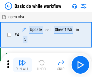
click at [22, 65] on img "button" at bounding box center [22, 62] width 7 height 7
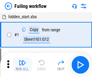
click at [22, 65] on img "button" at bounding box center [22, 62] width 7 height 7
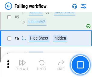
scroll to position [128, 0]
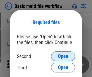
click at [63, 56] on span "Open" at bounding box center [63, 56] width 10 height 5
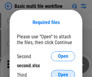
click at [63, 72] on span "Open" at bounding box center [63, 74] width 10 height 5
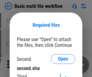
scroll to position [3, 0]
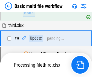
scroll to position [211, 0]
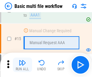
click at [22, 65] on img "button" at bounding box center [22, 62] width 7 height 7
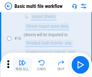
click at [22, 65] on img "button" at bounding box center [22, 62] width 7 height 7
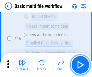
scroll to position [403, 0]
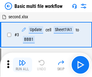
click at [22, 65] on img "button" at bounding box center [22, 62] width 7 height 7
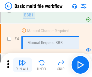
click at [22, 65] on img "button" at bounding box center [22, 62] width 7 height 7
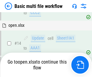
scroll to position [360, 0]
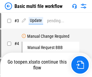
scroll to position [25, 0]
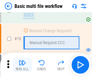
click at [22, 65] on img "button" at bounding box center [22, 62] width 7 height 7
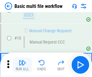
click at [22, 65] on img "button" at bounding box center [22, 62] width 7 height 7
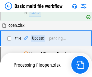
scroll to position [317, 0]
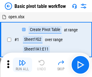
click at [22, 65] on img "button" at bounding box center [22, 62] width 7 height 7
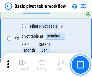
scroll to position [145, 0]
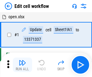
click at [22, 65] on img "button" at bounding box center [22, 62] width 7 height 7
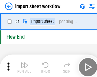
click at [22, 65] on img "button" at bounding box center [23, 62] width 7 height 7
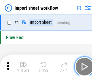
scroll to position [2, 0]
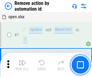
scroll to position [22, 0]
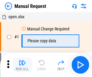
click at [22, 65] on img "button" at bounding box center [22, 62] width 7 height 7
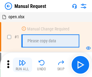
click at [22, 65] on img "button" at bounding box center [22, 62] width 7 height 7
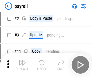
click at [22, 65] on img "button" at bounding box center [22, 62] width 7 height 7
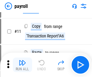
scroll to position [44, 0]
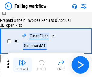
click at [22, 65] on img "button" at bounding box center [22, 62] width 7 height 7
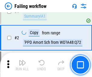
scroll to position [98, 0]
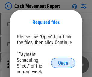
click at [63, 63] on span "Open" at bounding box center [63, 62] width 10 height 5
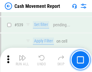
scroll to position [2688, 0]
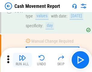
click at [22, 60] on img "button" at bounding box center [22, 57] width 7 height 7
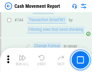
scroll to position [3226, 0]
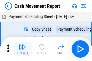
click at [22, 45] on img "button" at bounding box center [22, 47] width 7 height 7
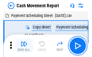
scroll to position [11, 0]
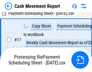
scroll to position [95, 0]
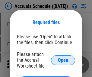
click at [63, 60] on span "Open" at bounding box center [63, 60] width 10 height 5
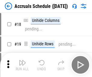
click at [22, 65] on img "button" at bounding box center [22, 62] width 7 height 7
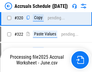
scroll to position [1127, 0]
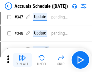
click at [22, 60] on img "button" at bounding box center [22, 57] width 7 height 7
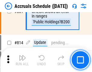
scroll to position [2673, 0]
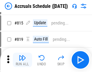
click at [22, 60] on img "button" at bounding box center [22, 57] width 7 height 7
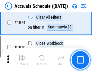
scroll to position [3627, 0]
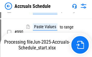
scroll to position [3441, 0]
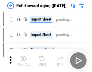
scroll to position [1, 0]
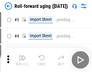
click at [22, 60] on img "button" at bounding box center [22, 57] width 7 height 7
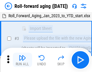
click at [22, 60] on img "button" at bounding box center [22, 57] width 7 height 7
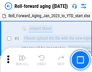
scroll to position [39, 0]
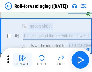
click at [22, 60] on img "button" at bounding box center [22, 57] width 7 height 7
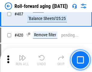
scroll to position [2100, 0]
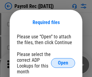
click at [63, 63] on span "Open" at bounding box center [63, 62] width 10 height 5
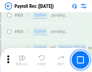
scroll to position [3848, 0]
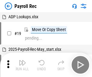
click at [22, 65] on img "button" at bounding box center [22, 62] width 7 height 7
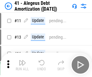
click at [22, 65] on img "button" at bounding box center [22, 62] width 7 height 7
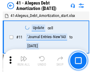
scroll to position [75, 0]
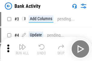
click at [22, 49] on img "button" at bounding box center [22, 47] width 7 height 7
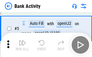
scroll to position [32, 0]
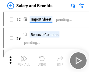
scroll to position [8, 0]
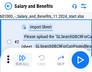
click at [22, 60] on img "button" at bounding box center [22, 57] width 7 height 7
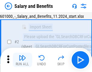
click at [22, 60] on img "button" at bounding box center [22, 57] width 7 height 7
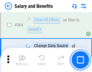
scroll to position [2852, 0]
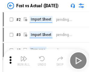
scroll to position [8, 0]
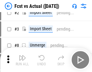
click at [22, 60] on img "button" at bounding box center [22, 57] width 7 height 7
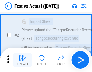
click at [22, 60] on img "button" at bounding box center [22, 57] width 7 height 7
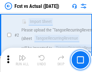
scroll to position [57, 0]
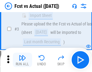
click at [22, 60] on img "button" at bounding box center [22, 57] width 7 height 7
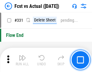
scroll to position [2899, 0]
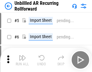
scroll to position [13, 0]
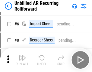
click at [22, 60] on img "button" at bounding box center [22, 57] width 7 height 7
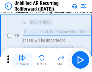
click at [22, 60] on img "button" at bounding box center [22, 57] width 7 height 7
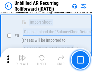
scroll to position [57, 0]
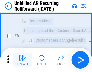
click at [22, 60] on img "button" at bounding box center [22, 57] width 7 height 7
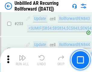
scroll to position [2057, 0]
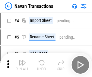
click at [22, 60] on img "button" at bounding box center [22, 62] width 7 height 7
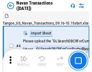
scroll to position [10, 0]
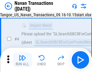
click at [22, 60] on img "button" at bounding box center [22, 57] width 7 height 7
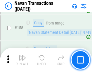
scroll to position [1964, 0]
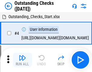
click at [22, 60] on img "button" at bounding box center [22, 57] width 7 height 7
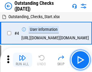
scroll to position [25, 0]
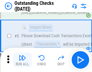
click at [22, 60] on img "button" at bounding box center [22, 57] width 7 height 7
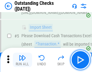
scroll to position [63, 0]
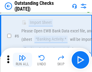
click at [22, 60] on img "button" at bounding box center [22, 57] width 7 height 7
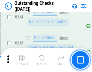
scroll to position [1839, 0]
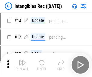
click at [22, 65] on img "button" at bounding box center [22, 62] width 7 height 7
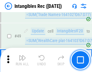
scroll to position [236, 0]
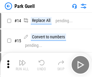
click at [22, 60] on img "button" at bounding box center [22, 62] width 7 height 7
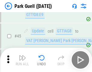
scroll to position [757, 0]
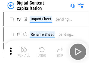
scroll to position [18, 0]
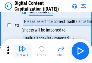
click at [22, 51] on img "button" at bounding box center [22, 48] width 7 height 7
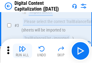
click at [22, 51] on img "button" at bounding box center [22, 48] width 7 height 7
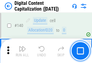
scroll to position [642, 0]
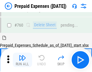
click at [22, 60] on img "button" at bounding box center [22, 57] width 7 height 7
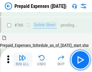
scroll to position [1679, 0]
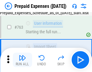
click at [22, 60] on img "button" at bounding box center [22, 57] width 7 height 7
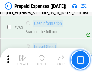
scroll to position [1714, 0]
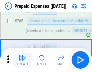
click at [22, 60] on img "button" at bounding box center [22, 57] width 7 height 7
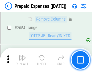
scroll to position [6331, 0]
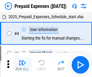
click at [22, 65] on img "button" at bounding box center [22, 62] width 7 height 7
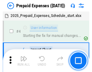
scroll to position [27, 0]
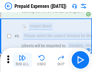
click at [22, 60] on img "button" at bounding box center [22, 57] width 7 height 7
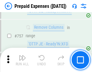
scroll to position [2158, 0]
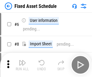
click at [22, 65] on img "button" at bounding box center [22, 62] width 7 height 7
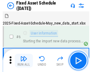
scroll to position [33, 0]
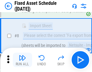
click at [22, 60] on img "button" at bounding box center [22, 57] width 7 height 7
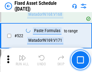
scroll to position [2105, 0]
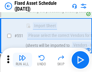
click at [22, 60] on img "button" at bounding box center [22, 57] width 7 height 7
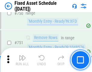
scroll to position [2953, 0]
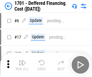
click at [22, 65] on img "button" at bounding box center [22, 62] width 7 height 7
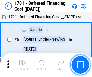
scroll to position [73, 0]
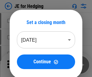
click at [22, 60] on img "button" at bounding box center [22, 62] width 7 height 7
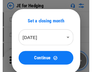
scroll to position [1, 0]
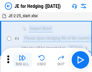
click at [22, 60] on img "button" at bounding box center [22, 57] width 7 height 7
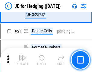
scroll to position [392, 0]
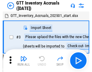
scroll to position [1, 0]
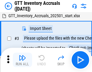
click at [22, 60] on img "button" at bounding box center [22, 57] width 7 height 7
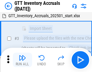
click at [22, 60] on img "button" at bounding box center [22, 57] width 7 height 7
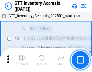
scroll to position [39, 0]
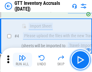
click at [22, 60] on img "button" at bounding box center [22, 57] width 7 height 7
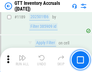
scroll to position [4946, 0]
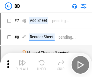
click at [22, 65] on img "button" at bounding box center [22, 62] width 7 height 7
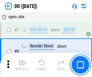
scroll to position [58, 0]
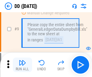
click at [22, 65] on img "button" at bounding box center [22, 62] width 7 height 7
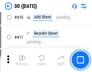
scroll to position [2710, 0]
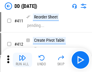
click at [22, 60] on img "button" at bounding box center [22, 57] width 7 height 7
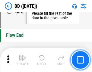
scroll to position [2899, 0]
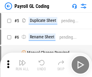
click at [22, 65] on img "button" at bounding box center [22, 62] width 7 height 7
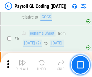
scroll to position [73, 0]
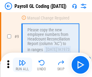
click at [22, 65] on img "button" at bounding box center [22, 62] width 7 height 7
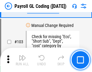
scroll to position [1421, 0]
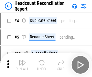
click at [22, 65] on img "button" at bounding box center [22, 62] width 7 height 7
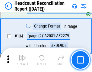
scroll to position [728, 0]
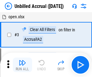
click at [22, 65] on img "button" at bounding box center [22, 62] width 7 height 7
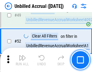
scroll to position [549, 0]
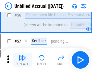
click at [22, 60] on img "button" at bounding box center [22, 57] width 7 height 7
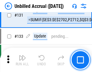
scroll to position [1804, 0]
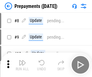
click at [22, 65] on img "button" at bounding box center [22, 62] width 7 height 7
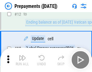
scroll to position [38, 0]
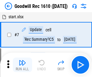
click at [22, 65] on img "button" at bounding box center [22, 62] width 7 height 7
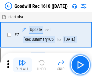
scroll to position [104, 0]
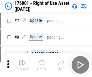
click at [22, 65] on img "button" at bounding box center [22, 62] width 7 height 7
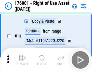
scroll to position [39, 0]
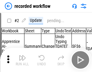
click at [22, 60] on img "button" at bounding box center [22, 57] width 7 height 7
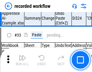
scroll to position [1893, 0]
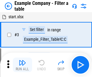
click at [22, 65] on img "button" at bounding box center [22, 62] width 7 height 7
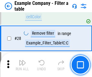
scroll to position [554, 0]
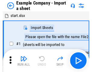
scroll to position [9, 0]
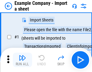
click at [22, 60] on img "button" at bounding box center [22, 57] width 7 height 7
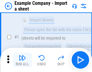
click at [22, 60] on img "button" at bounding box center [22, 57] width 7 height 7
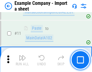
scroll to position [134, 0]
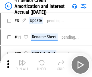
click at [22, 60] on img "button" at bounding box center [22, 62] width 7 height 7
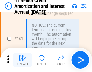
click at [22, 60] on img "button" at bounding box center [22, 57] width 7 height 7
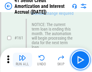
scroll to position [648, 0]
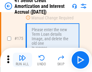
click at [22, 60] on img "button" at bounding box center [22, 57] width 7 height 7
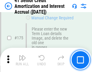
scroll to position [709, 0]
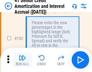
click at [22, 60] on img "button" at bounding box center [22, 57] width 7 height 7
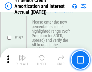
scroll to position [773, 0]
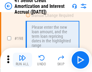
click at [22, 60] on img "button" at bounding box center [22, 57] width 7 height 7
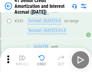
scroll to position [1547, 0]
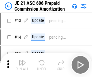
click at [22, 60] on img "button" at bounding box center [22, 62] width 7 height 7
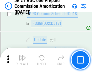
scroll to position [1131, 0]
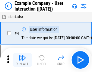
click at [22, 60] on img "button" at bounding box center [22, 57] width 7 height 7
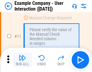
click at [22, 60] on img "button" at bounding box center [22, 57] width 7 height 7
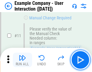
scroll to position [131, 0]
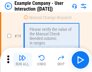
click at [22, 60] on img "button" at bounding box center [22, 57] width 7 height 7
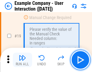
click at [22, 60] on img "button" at bounding box center [22, 57] width 7 height 7
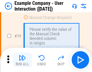
click at [22, 60] on img "button" at bounding box center [22, 57] width 7 height 7
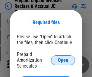
click at [63, 60] on span "Open" at bounding box center [63, 60] width 10 height 5
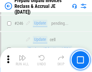
scroll to position [818, 0]
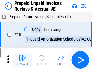
click at [22, 60] on img "button" at bounding box center [22, 57] width 7 height 7
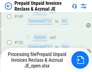
scroll to position [787, 0]
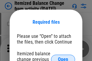
click at [63, 58] on span "Open" at bounding box center [63, 60] width 10 height 5
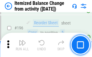
scroll to position [1166, 0]
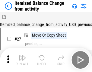
scroll to position [9, 0]
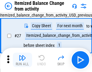
click at [22, 60] on img "button" at bounding box center [22, 57] width 7 height 7
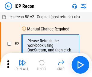
scroll to position [3, 0]
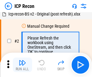
click at [22, 65] on img "button" at bounding box center [22, 62] width 7 height 7
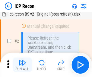
click at [22, 65] on img "button" at bounding box center [22, 62] width 7 height 7
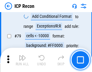
scroll to position [594, 0]
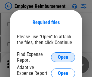
click at [63, 57] on span "Open" at bounding box center [63, 57] width 10 height 5
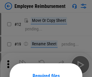
scroll to position [53, 0]
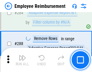
scroll to position [1646, 0]
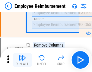
click at [22, 60] on img "button" at bounding box center [22, 57] width 7 height 7
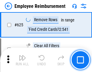
scroll to position [3626, 0]
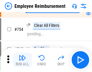
click at [22, 60] on img "button" at bounding box center [22, 57] width 7 height 7
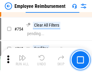
click at [22, 60] on img "button" at bounding box center [22, 57] width 7 height 7
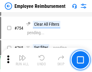
scroll to position [4249, 0]
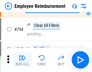
click at [22, 60] on img "button" at bounding box center [22, 57] width 7 height 7
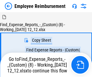
scroll to position [21, 0]
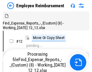
scroll to position [21, 0]
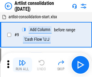
click at [22, 65] on img "button" at bounding box center [22, 62] width 7 height 7
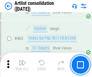
scroll to position [2652, 0]
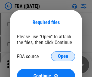
click at [63, 56] on span "Open" at bounding box center [63, 56] width 10 height 5
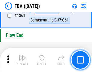
scroll to position [6504, 0]
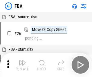
scroll to position [6, 0]
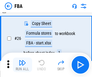
click at [22, 65] on img "button" at bounding box center [22, 62] width 7 height 7
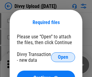
click at [63, 57] on span "Open" at bounding box center [63, 57] width 10 height 5
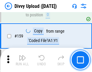
scroll to position [627, 0]
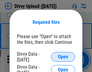
click at [63, 57] on span "Open" at bounding box center [63, 57] width 10 height 5
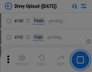
scroll to position [764, 0]
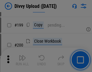
scroll to position [881, 0]
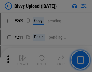
scroll to position [1029, 0]
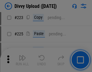
scroll to position [1209, 0]
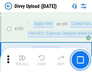
scroll to position [4143, 0]
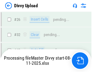
scroll to position [627, 0]
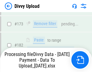
scroll to position [683, 0]
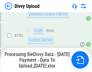
scroll to position [811, 0]
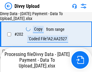
scroll to position [980, 0]
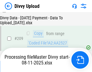
scroll to position [1114, 0]
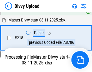
scroll to position [1346, 0]
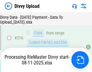
scroll to position [1247, 0]
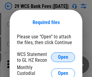
click at [63, 57] on span "Open" at bounding box center [63, 57] width 10 height 5
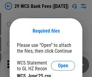
scroll to position [8, 0]
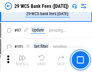
scroll to position [590, 0]
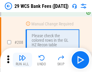
click at [22, 60] on img "button" at bounding box center [22, 57] width 7 height 7
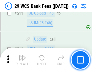
scroll to position [3047, 0]
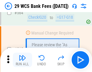
click at [22, 60] on img "button" at bounding box center [22, 57] width 7 height 7
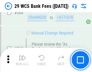
scroll to position [3276, 0]
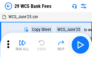
scroll to position [11, 0]
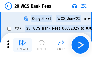
click at [22, 45] on img "button" at bounding box center [22, 42] width 7 height 7
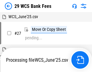
scroll to position [3, 0]
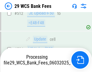
scroll to position [3166, 0]
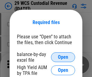
click at [63, 57] on span "Open" at bounding box center [63, 57] width 10 height 5
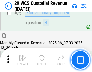
scroll to position [633, 0]
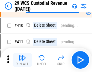
click at [22, 60] on img "button" at bounding box center [22, 57] width 7 height 7
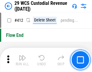
scroll to position [2892, 0]
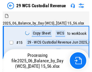
scroll to position [15, 0]
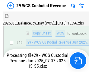
scroll to position [137, 0]
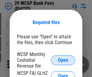
click at [63, 60] on span "Open" at bounding box center [63, 60] width 10 height 5
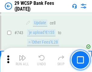
scroll to position [3052, 0]
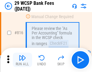
click at [22, 60] on img "button" at bounding box center [22, 57] width 7 height 7
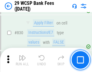
scroll to position [3843, 0]
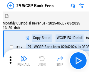
scroll to position [15, 0]
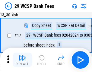
click at [22, 60] on img "button" at bounding box center [22, 57] width 7 height 7
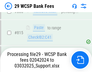
scroll to position [3667, 0]
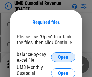
click at [63, 57] on span "Open" at bounding box center [63, 57] width 10 height 5
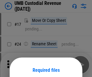
scroll to position [48, 0]
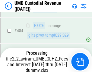
scroll to position [2401, 0]
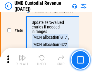
click at [22, 60] on img "button" at bounding box center [22, 57] width 7 height 7
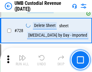
scroll to position [3736, 0]
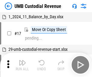
scroll to position [5, 0]
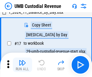
click at [22, 65] on img "button" at bounding box center [22, 62] width 7 height 7
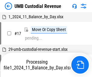
scroll to position [5, 0]
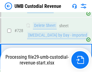
scroll to position [3722, 0]
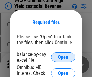
click at [63, 57] on span "Open" at bounding box center [63, 57] width 10 height 5
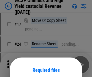
scroll to position [48, 0]
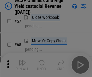
scroll to position [264, 0]
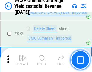
scroll to position [5126, 0]
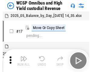
scroll to position [3, 0]
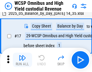
click at [22, 60] on img "button" at bounding box center [22, 57] width 7 height 7
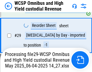
scroll to position [126, 0]
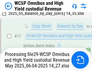
scroll to position [126, 0]
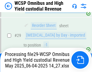
scroll to position [126, 0]
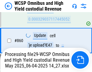
scroll to position [5086, 0]
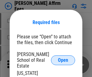
click at [63, 58] on span "Open" at bounding box center [63, 60] width 10 height 5
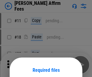
scroll to position [48, 0]
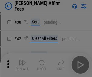
scroll to position [123, 0]
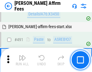
scroll to position [1647, 0]
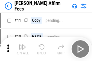
click at [22, 45] on img "button" at bounding box center [22, 47] width 7 height 7
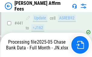
scroll to position [1588, 0]
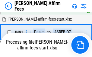
scroll to position [1654, 0]
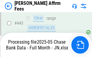
scroll to position [1588, 0]
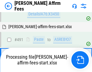
scroll to position [1616, 0]
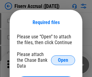
click at [63, 58] on span "Open" at bounding box center [63, 60] width 10 height 5
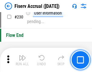
scroll to position [1919, 0]
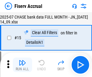
click at [22, 65] on img "button" at bounding box center [22, 62] width 7 height 7
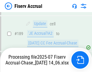
scroll to position [1592, 0]
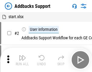
click at [22, 60] on img "button" at bounding box center [22, 57] width 7 height 7
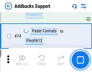
scroll to position [441, 0]
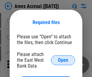
click at [63, 60] on span "Open" at bounding box center [63, 60] width 10 height 5
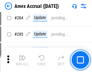
scroll to position [1658, 0]
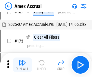
click at [22, 65] on img "button" at bounding box center [22, 62] width 7 height 7
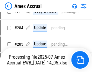
scroll to position [1879, 0]
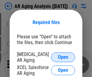
click at [63, 56] on span "Open" at bounding box center [63, 57] width 10 height 5
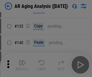
scroll to position [182, 0]
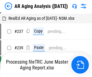
scroll to position [6, 0]
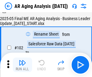
click at [22, 65] on img "button" at bounding box center [22, 62] width 7 height 7
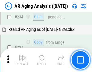
scroll to position [939, 0]
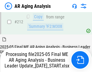
scroll to position [932, 0]
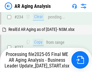
scroll to position [957, 0]
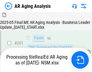
scroll to position [906, 0]
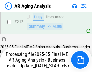
scroll to position [932, 0]
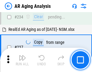
scroll to position [932, 0]
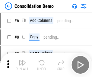
click at [22, 65] on img "button" at bounding box center [22, 62] width 7 height 7
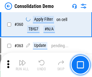
scroll to position [2030, 0]
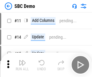
click at [22, 65] on img "button" at bounding box center [22, 62] width 7 height 7
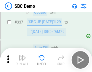
scroll to position [1593, 0]
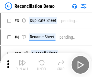
click at [22, 65] on img "button" at bounding box center [22, 62] width 7 height 7
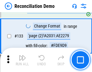
scroll to position [719, 0]
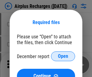
click at [63, 56] on span "Open" at bounding box center [63, 56] width 10 height 5
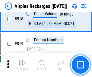
scroll to position [2606, 0]
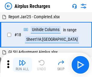
click at [22, 65] on img "button" at bounding box center [22, 62] width 7 height 7
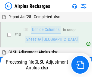
scroll to position [27, 0]
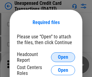
click at [63, 57] on span "Open" at bounding box center [63, 57] width 10 height 5
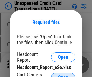
click at [63, 75] on span "Open" at bounding box center [63, 77] width 10 height 5
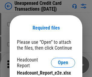
scroll to position [5, 0]
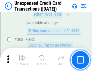
scroll to position [1558, 0]
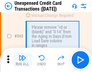
click at [22, 60] on img "button" at bounding box center [22, 57] width 7 height 7
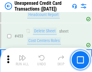
scroll to position [2066, 0]
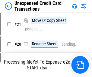
scroll to position [7, 0]
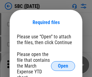
click at [63, 65] on span "Open" at bounding box center [63, 65] width 10 height 5
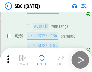
scroll to position [1184, 0]
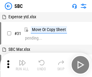
scroll to position [6, 0]
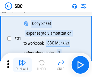
click at [22, 65] on img "button" at bounding box center [22, 62] width 7 height 7
